Goal: Task Accomplishment & Management: Use online tool/utility

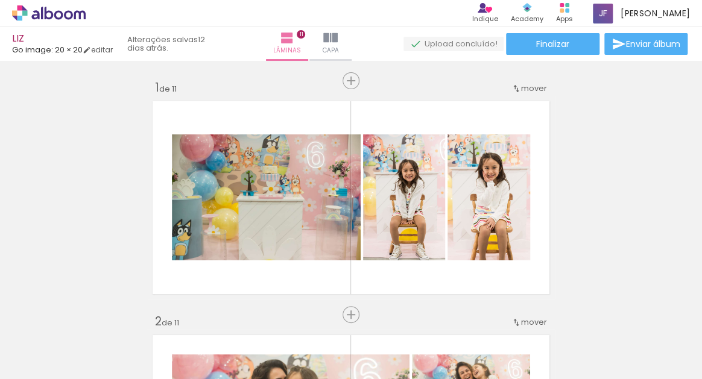
click at [17, 14] on icon at bounding box center [49, 13] width 74 height 16
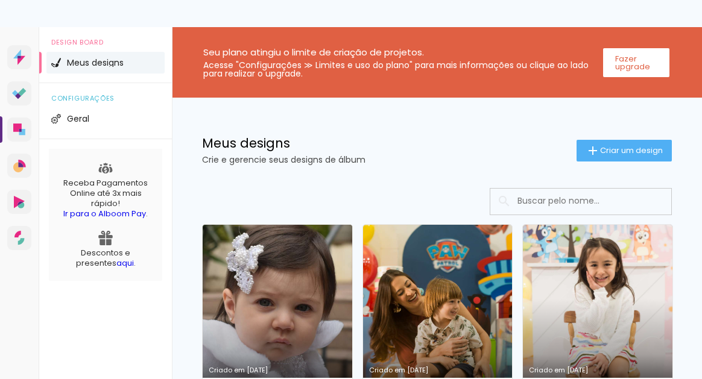
click at [274, 267] on link "Criado em [DATE]" at bounding box center [278, 317] width 150 height 185
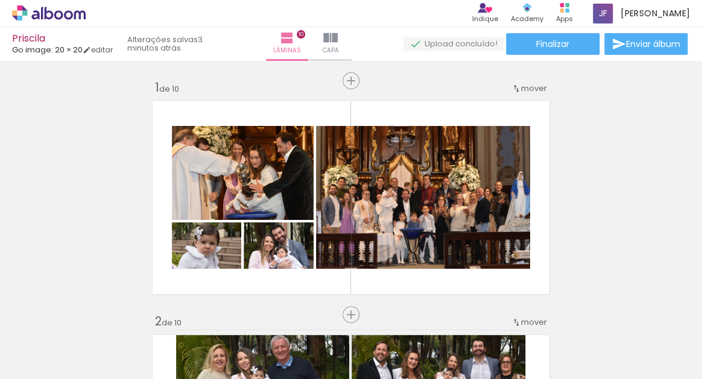
scroll to position [178, 0]
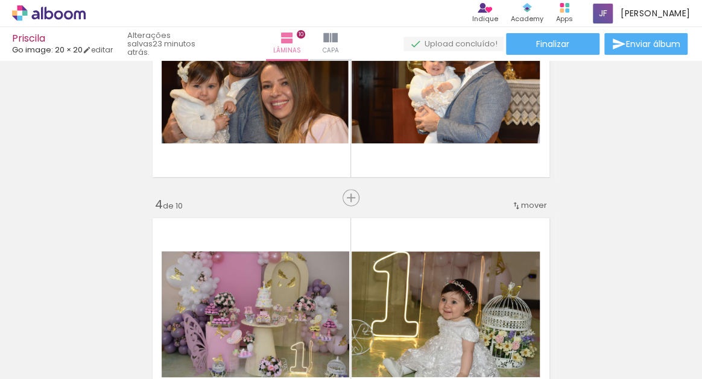
scroll to position [583, 0]
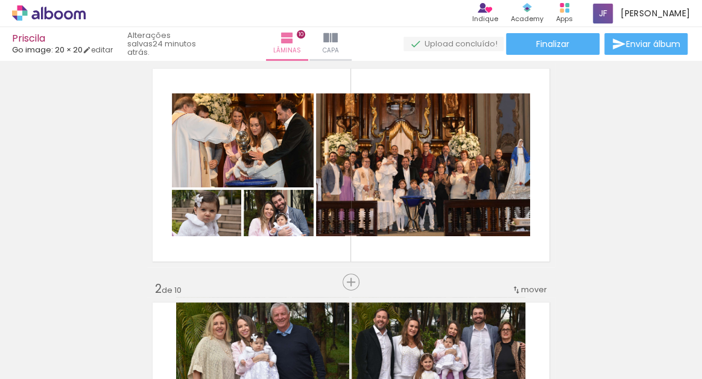
scroll to position [26, 0]
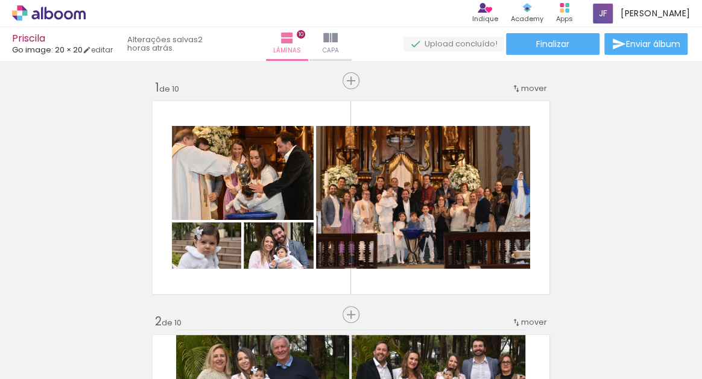
scroll to position [26, 0]
